Goal: Information Seeking & Learning: Learn about a topic

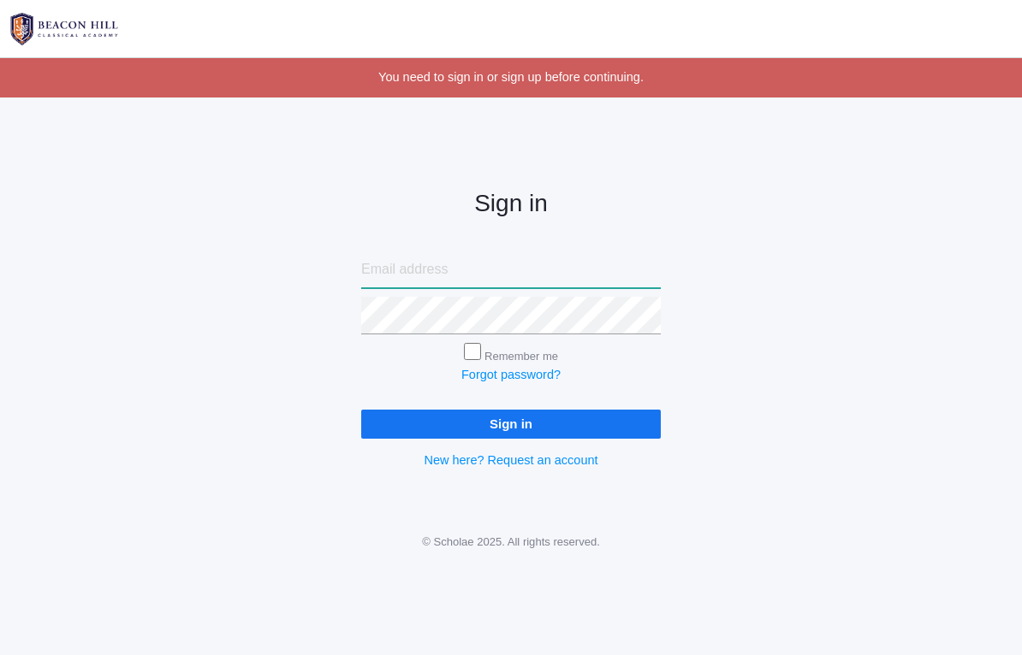
type input "[EMAIL_ADDRESS][DOMAIN_NAME]"
click at [511, 419] on input "Sign in" at bounding box center [510, 424] width 299 height 28
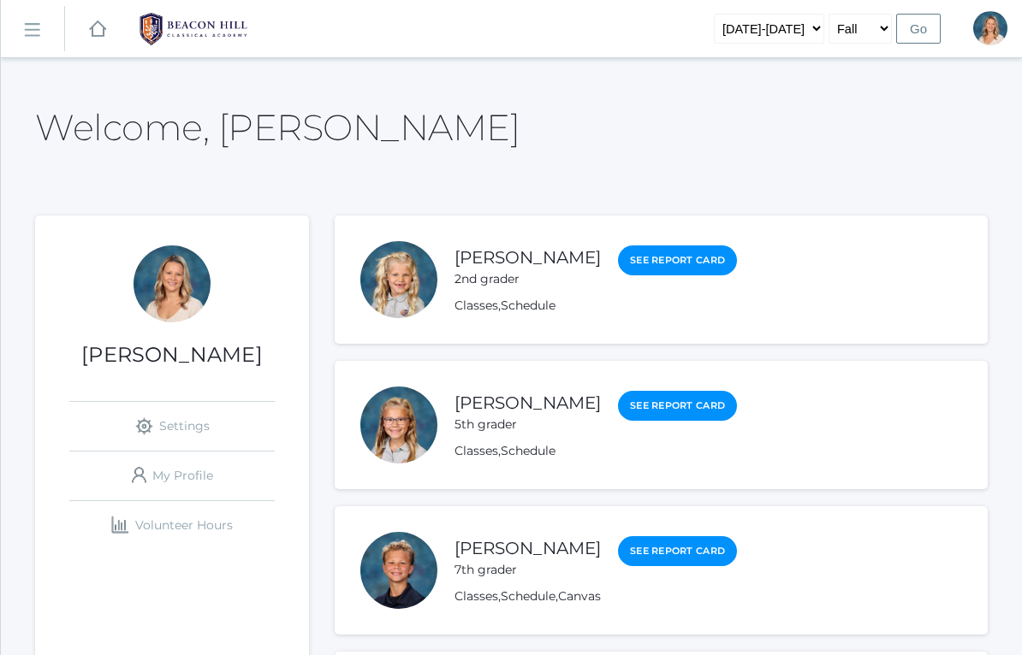
click at [471, 467] on li "[PERSON_NAME] 5th grader See Report Card Classes , Schedule" at bounding box center [661, 425] width 653 height 128
click at [473, 452] on link "Classes" at bounding box center [476, 451] width 44 height 16
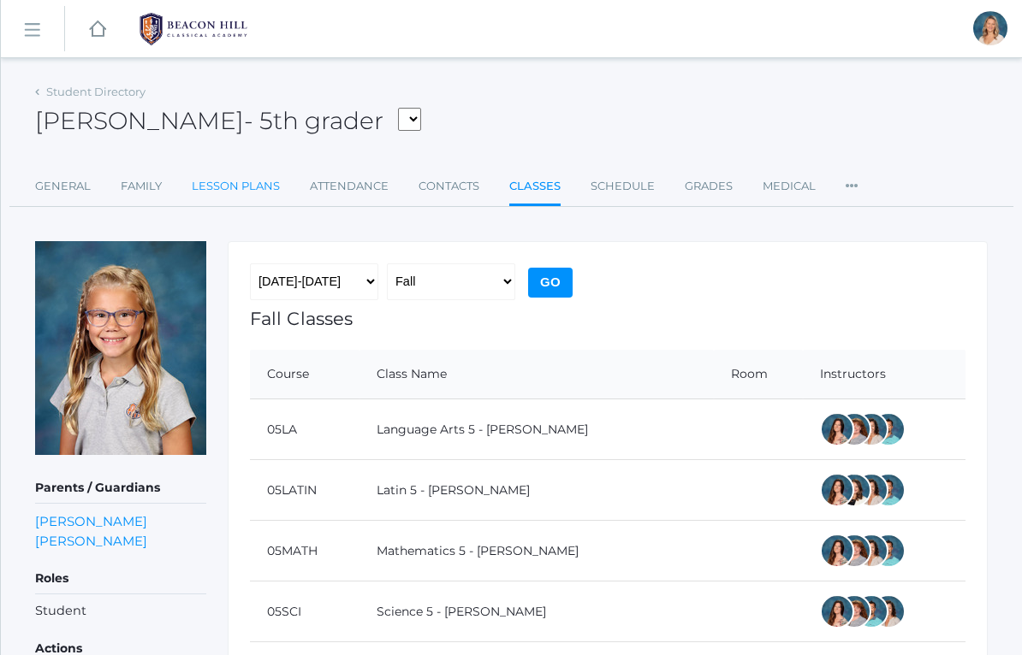
click at [234, 180] on link "Lesson Plans" at bounding box center [236, 186] width 88 height 34
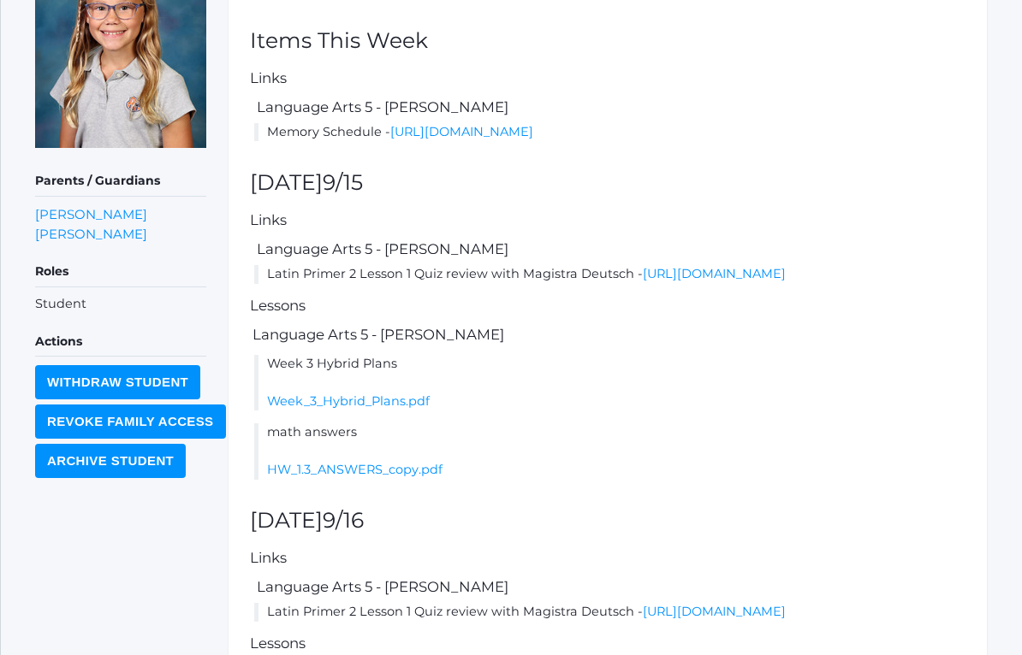
scroll to position [308, 0]
click at [401, 410] on li "Week 3 Hybrid Plans Week_3_Hybrid_Plans.pdf" at bounding box center [609, 382] width 711 height 56
click at [396, 408] on link "Week_3_Hybrid_Plans.pdf" at bounding box center [348, 400] width 163 height 15
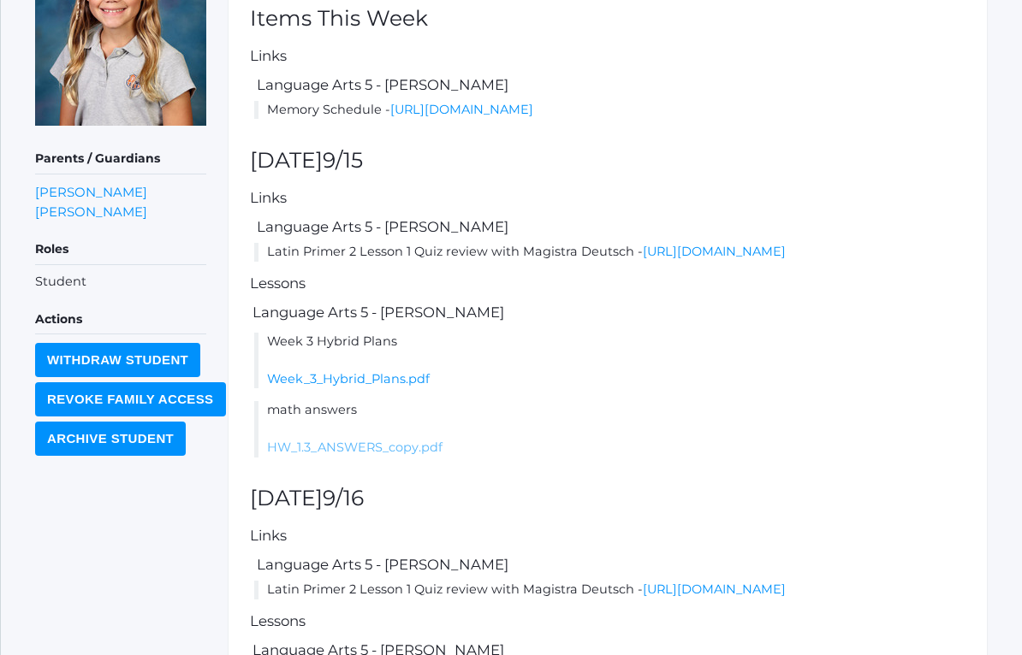
click at [293, 455] on link "HW_1.3_ANSWERS_copy.pdf" at bounding box center [354, 447] width 175 height 15
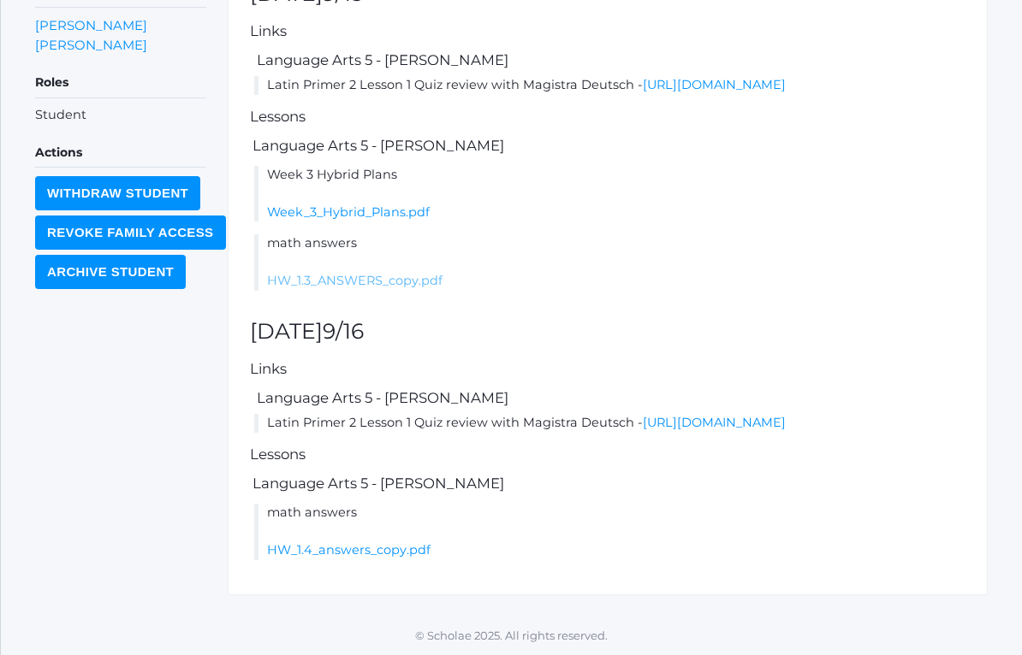
scroll to position [518, 0]
click at [834, 491] on h5 "Language Arts 5 - Salazar" at bounding box center [607, 483] width 715 height 15
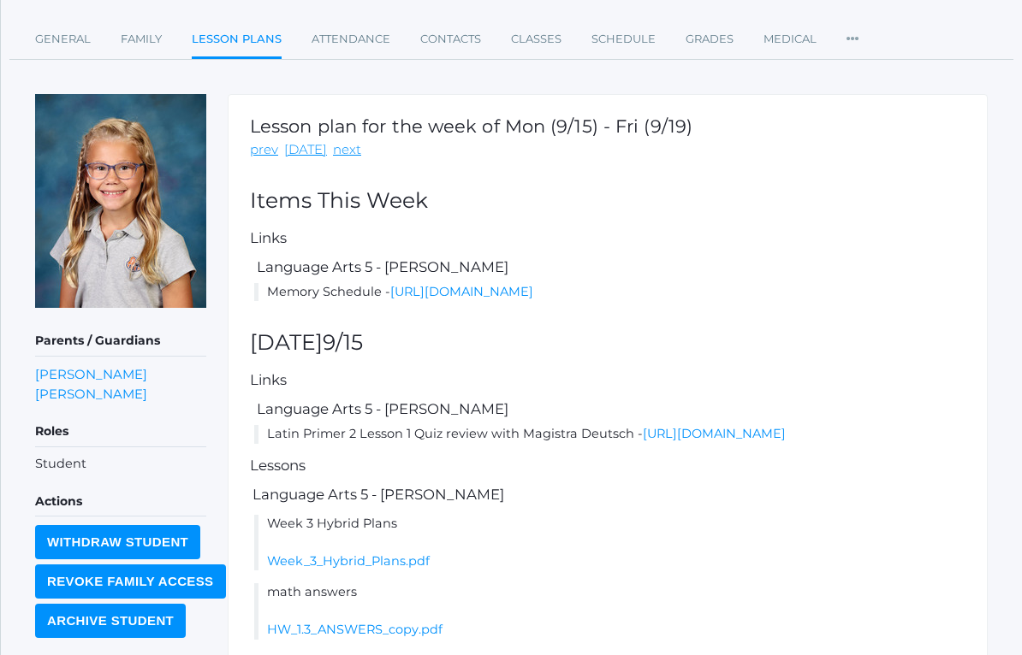
scroll to position [143, 0]
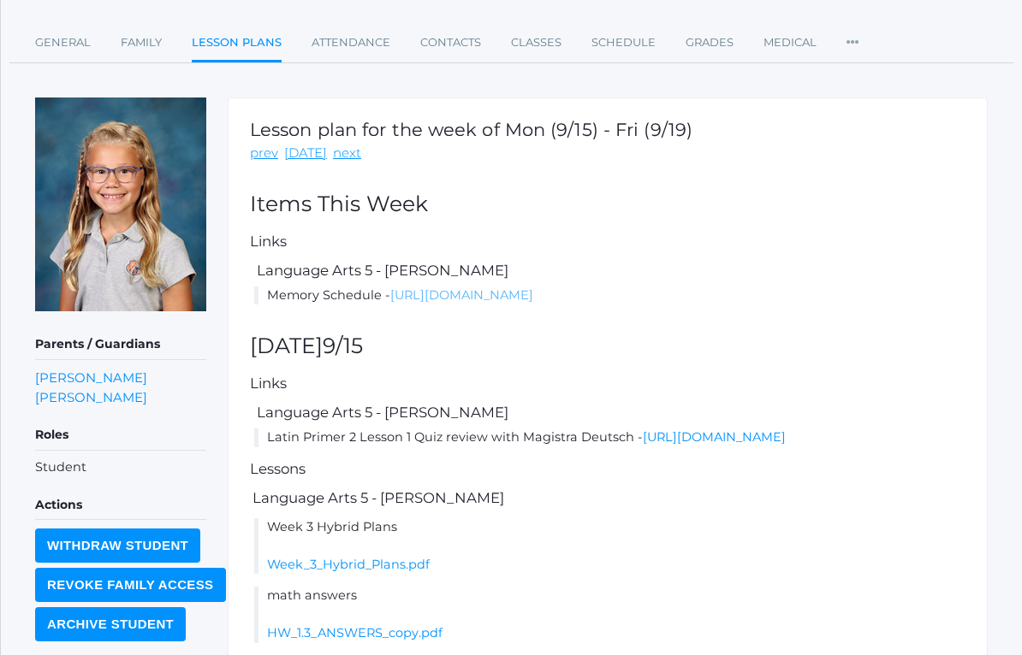
click at [533, 304] on link "https://docs.google.com/document/d/1s2aTF5vph_M_K3_useLkPblsJ5uytcUz/edit?usp=s…" at bounding box center [461, 295] width 143 height 15
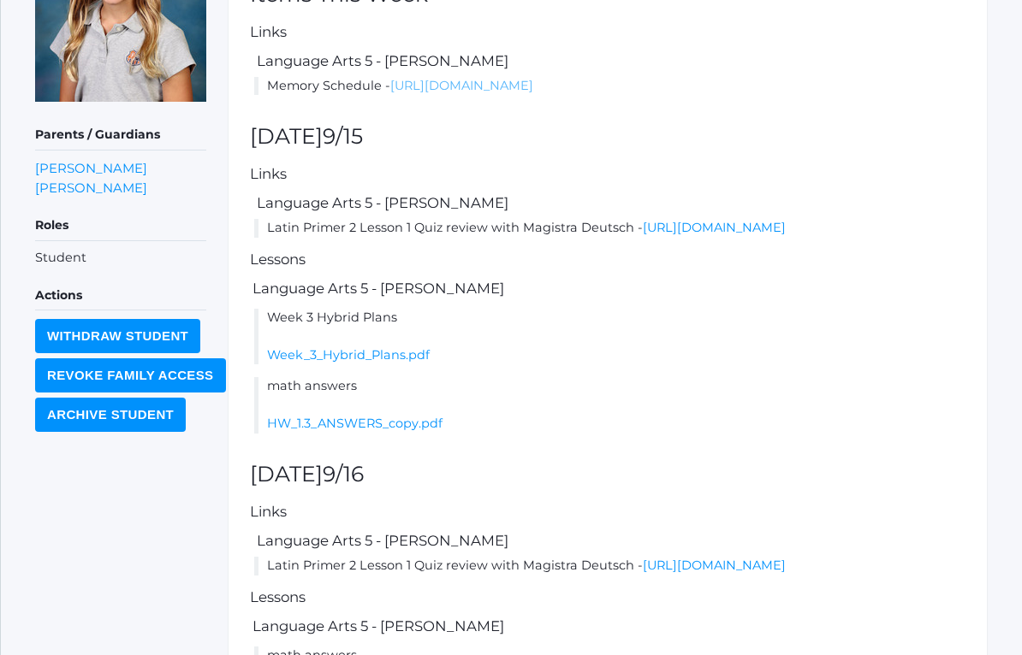
scroll to position [518, 0]
